Goal: Task Accomplishment & Management: Manage account settings

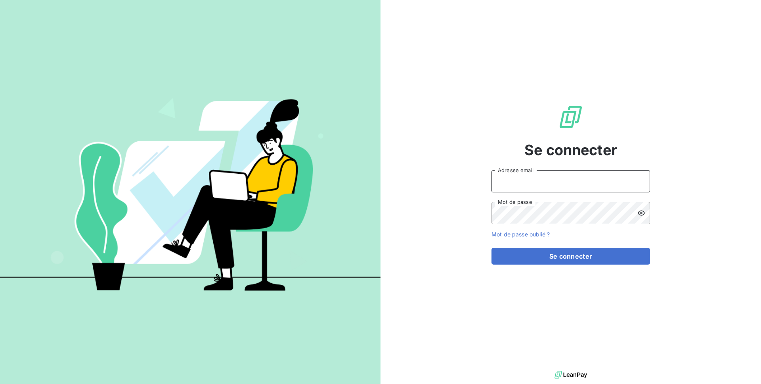
click at [502, 180] on input "Adresse email" at bounding box center [571, 181] width 159 height 22
type input "admin@unifiedmicrosystems"
click at [492, 248] on button "Se connecter" at bounding box center [571, 256] width 159 height 17
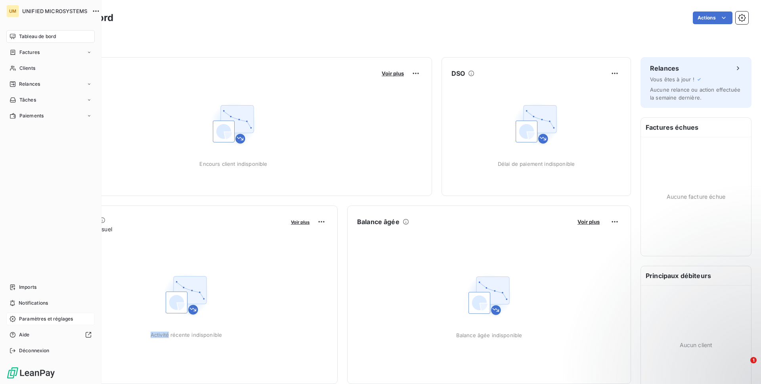
click at [15, 317] on icon at bounding box center [13, 319] width 6 height 6
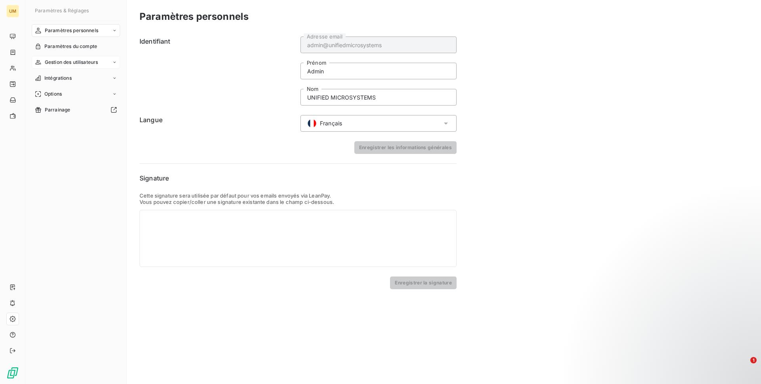
click at [74, 61] on span "Gestion des utilisateurs" at bounding box center [72, 62] width 54 height 7
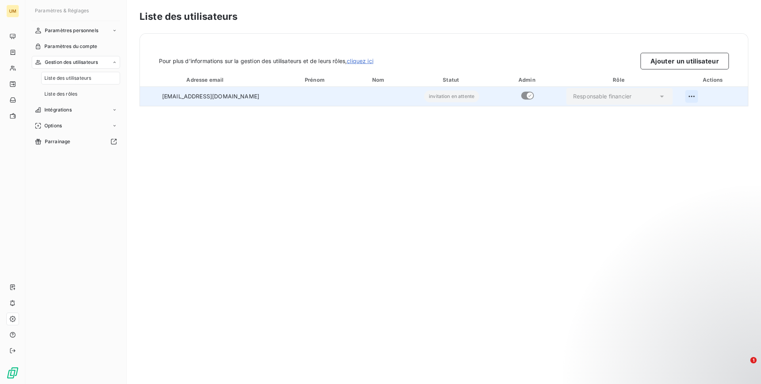
click at [691, 97] on html "UM Paramètres & Réglages Paramètres personnels Paramètres du compte Gestion des…" at bounding box center [380, 192] width 761 height 384
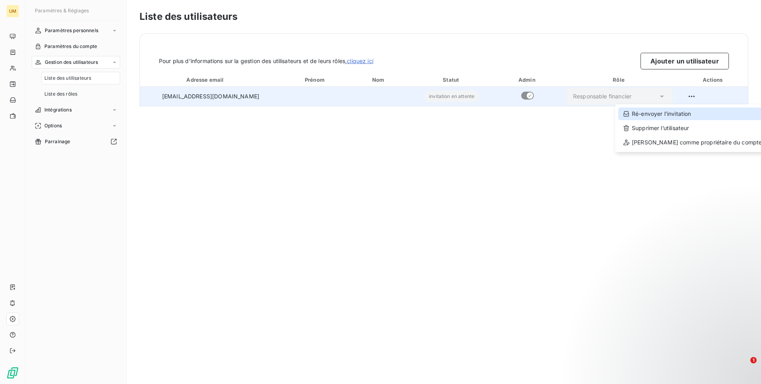
click at [661, 117] on div "Ré-envoyer l’invitation" at bounding box center [693, 113] width 148 height 13
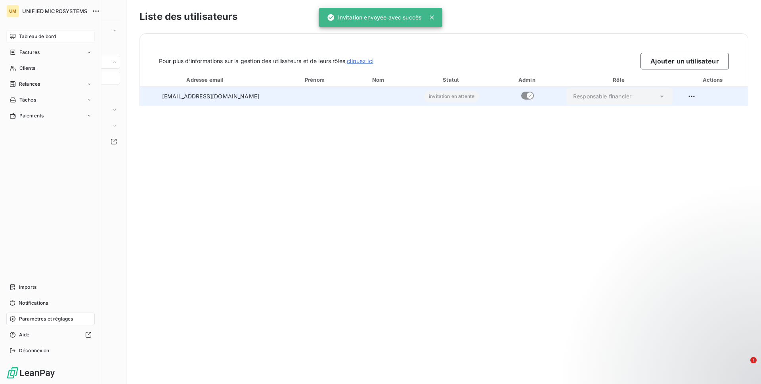
click at [19, 32] on div "Tableau de bord" at bounding box center [50, 36] width 88 height 13
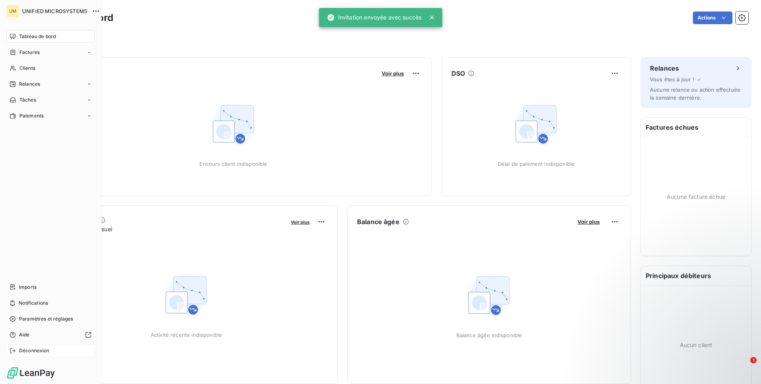
click at [42, 353] on span "Déconnexion" at bounding box center [34, 350] width 31 height 7
